Goal: Task Accomplishment & Management: Manage account settings

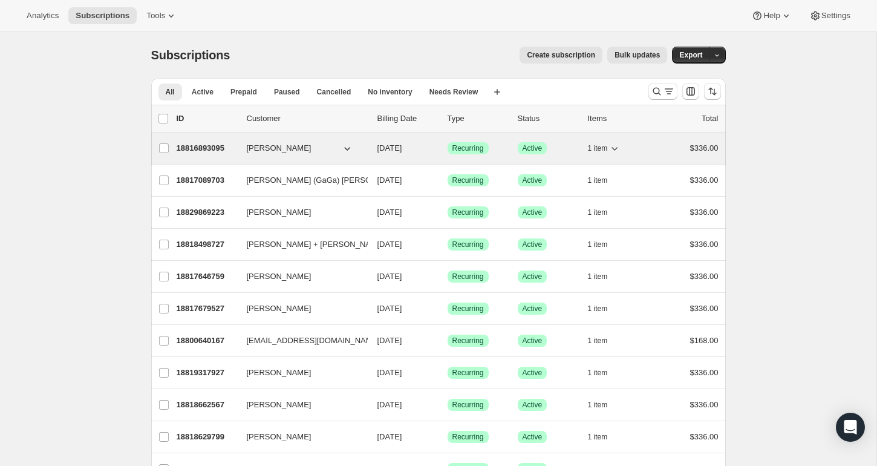
click at [206, 149] on p "18816893095" at bounding box center [207, 148] width 60 height 12
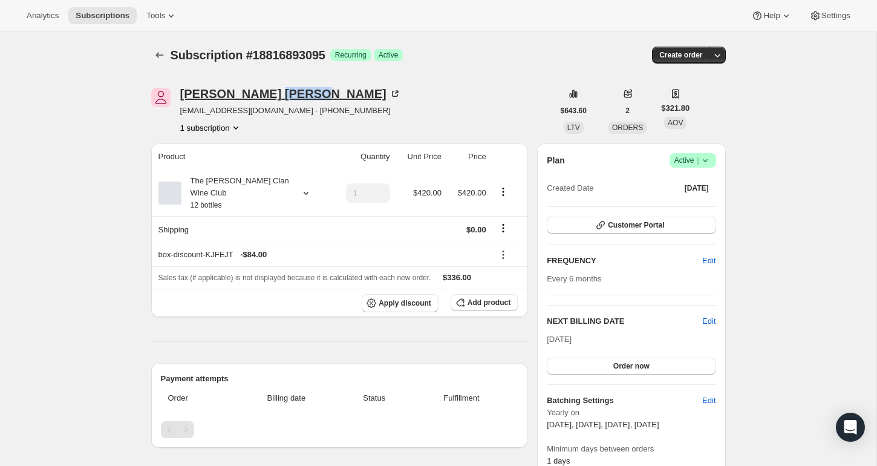
copy div "Watson"
